Goal: Information Seeking & Learning: Learn about a topic

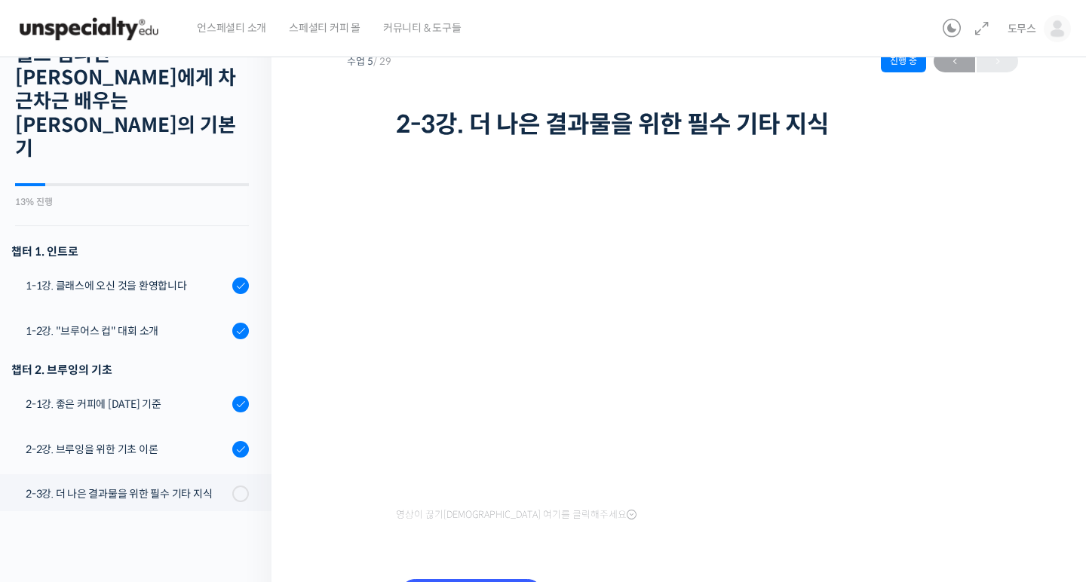
scroll to position [428, 0]
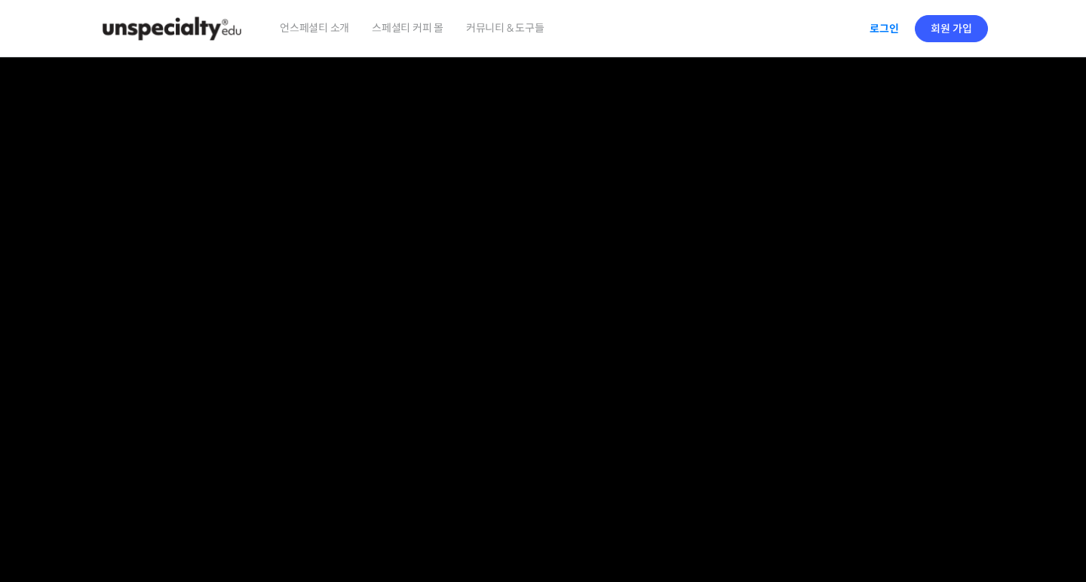
click at [881, 26] on link "로그인" at bounding box center [884, 28] width 48 height 35
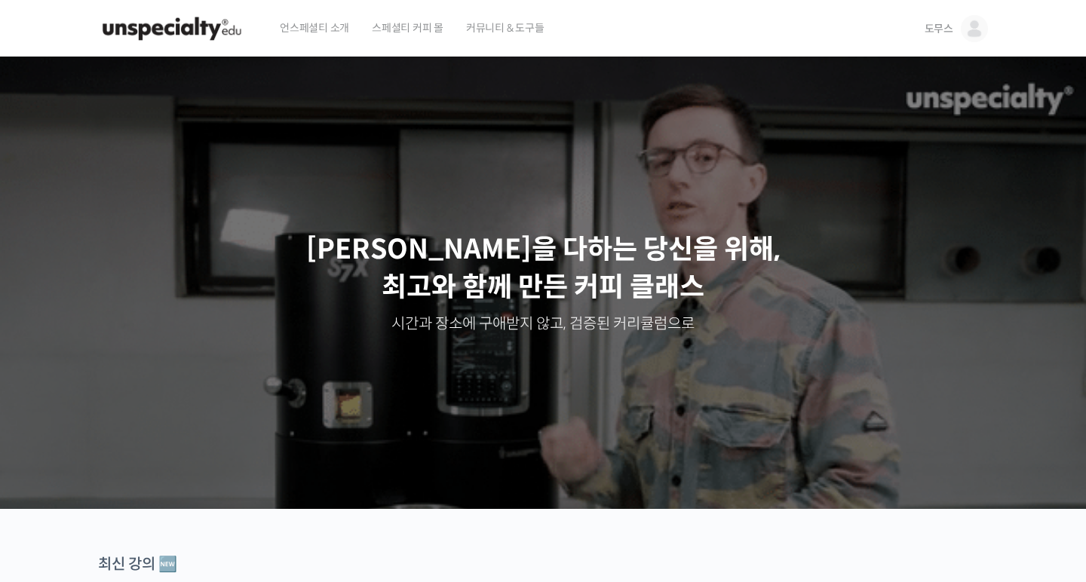
click at [949, 26] on span "도무스" at bounding box center [938, 29] width 29 height 14
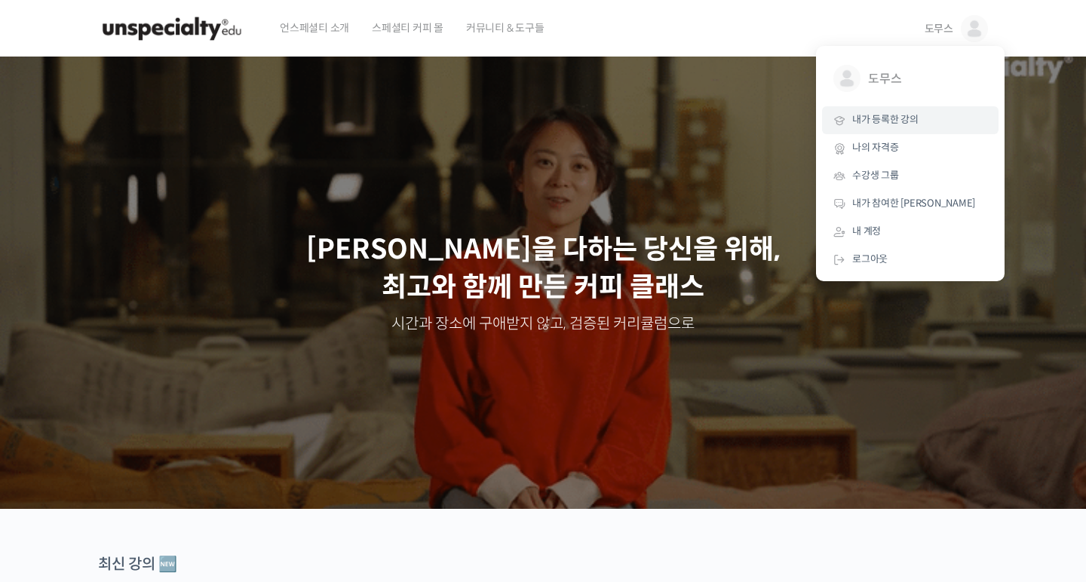
click at [895, 124] on span "내가 등록한 강의" at bounding box center [885, 119] width 66 height 13
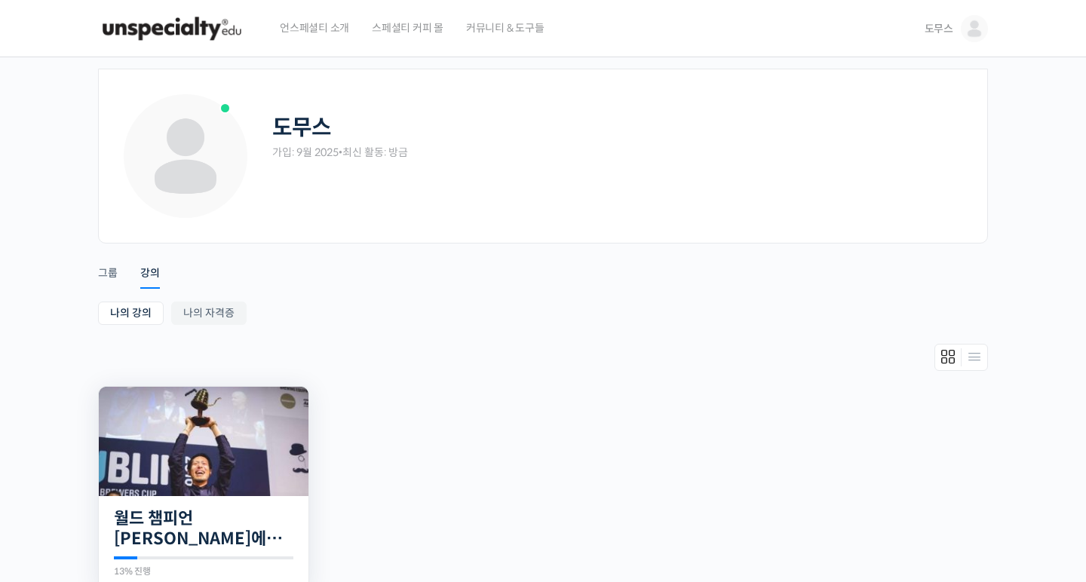
click at [265, 409] on img at bounding box center [204, 441] width 210 height 109
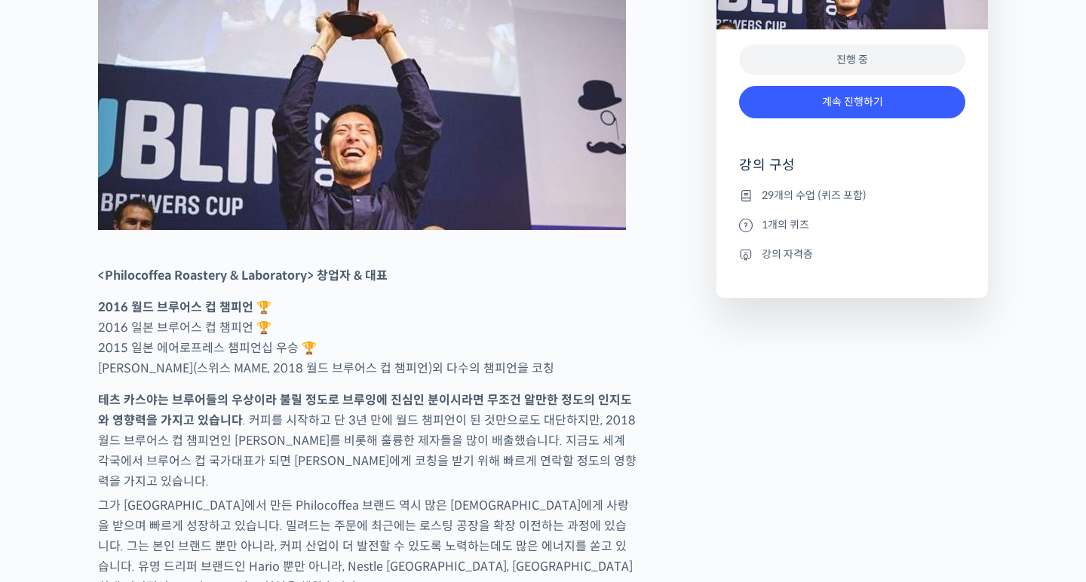
scroll to position [863, 0]
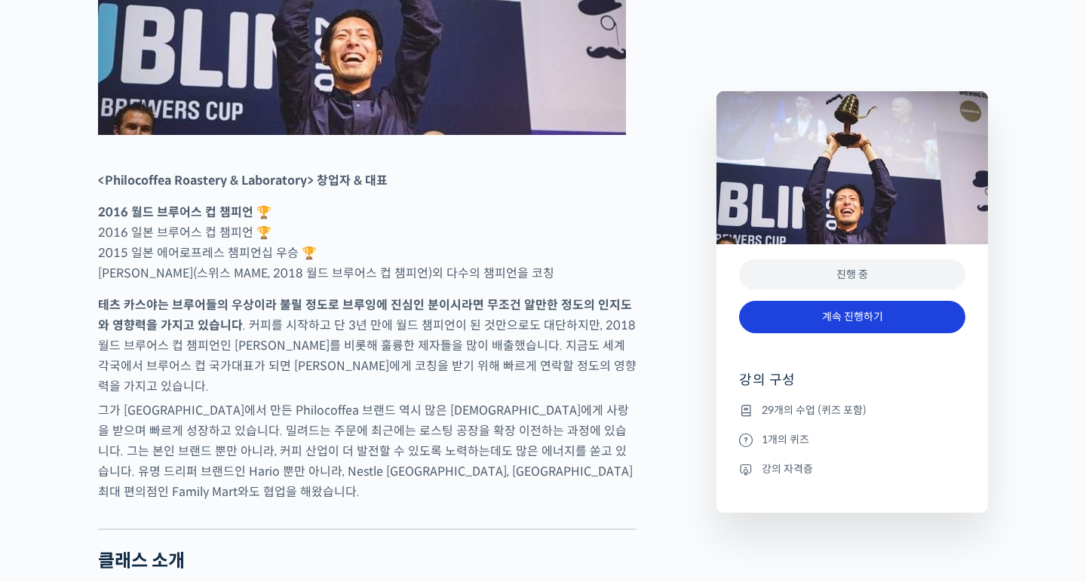
click at [826, 310] on link "계속 진행하기" at bounding box center [852, 317] width 226 height 32
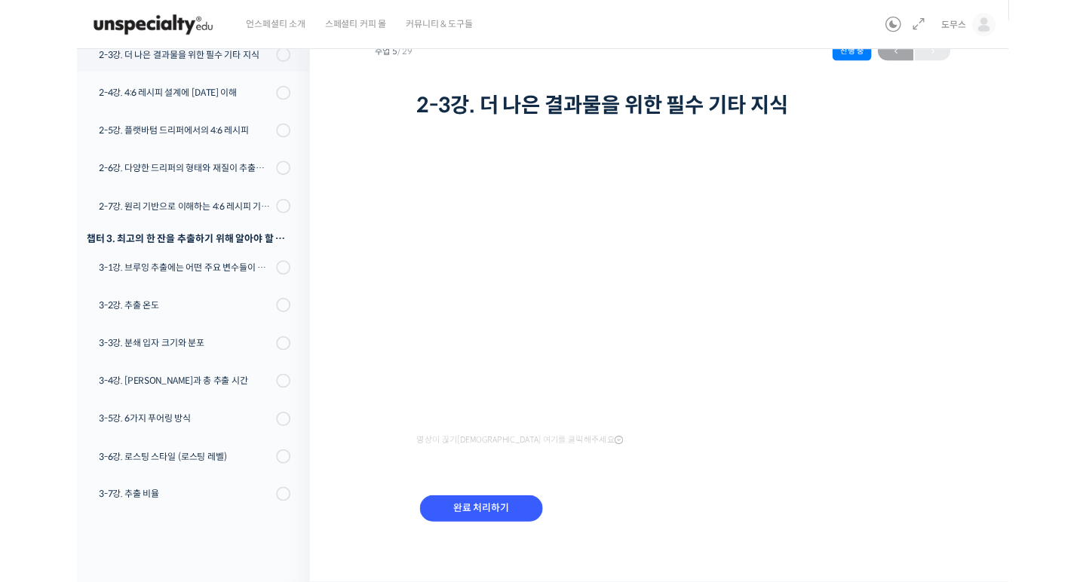
scroll to position [79, 0]
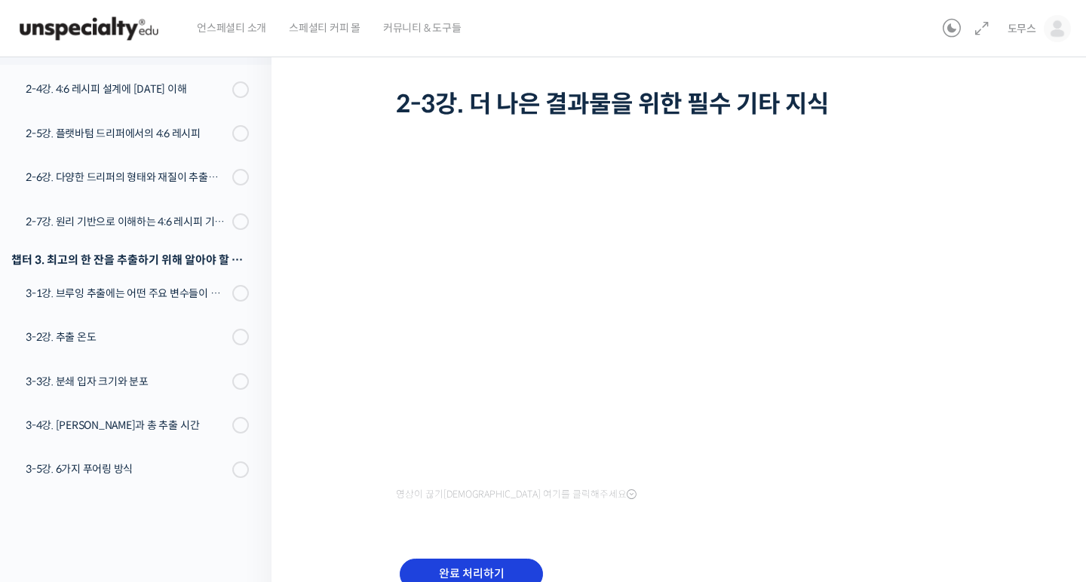
click at [516, 572] on input "완료 처리하기" at bounding box center [471, 574] width 143 height 31
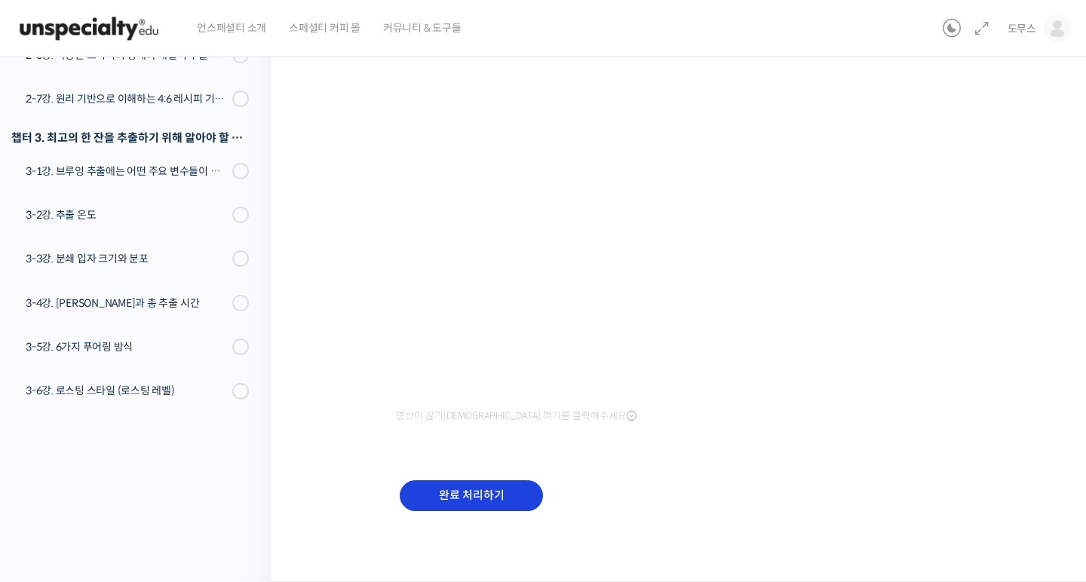
scroll to position [157, 0]
click at [503, 500] on input "완료 처리하기" at bounding box center [471, 496] width 143 height 31
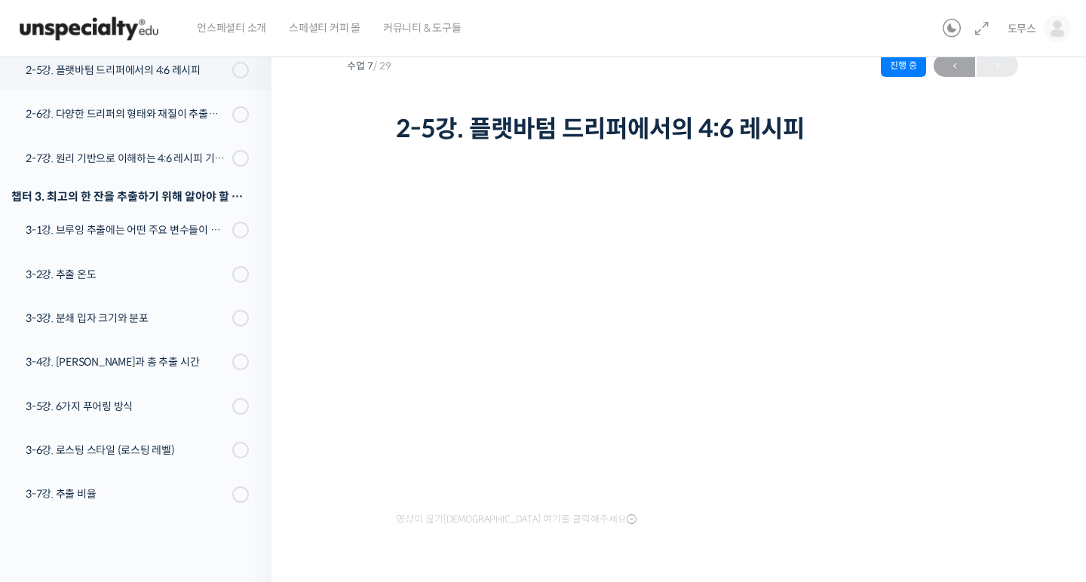
scroll to position [54, 0]
